Goal: Find specific page/section: Find specific page/section

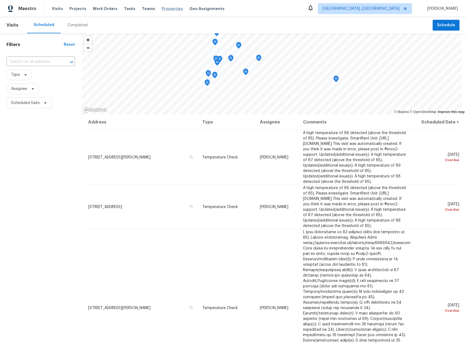
click at [162, 8] on span "Properties" at bounding box center [172, 8] width 21 height 5
